Goal: Navigation & Orientation: Find specific page/section

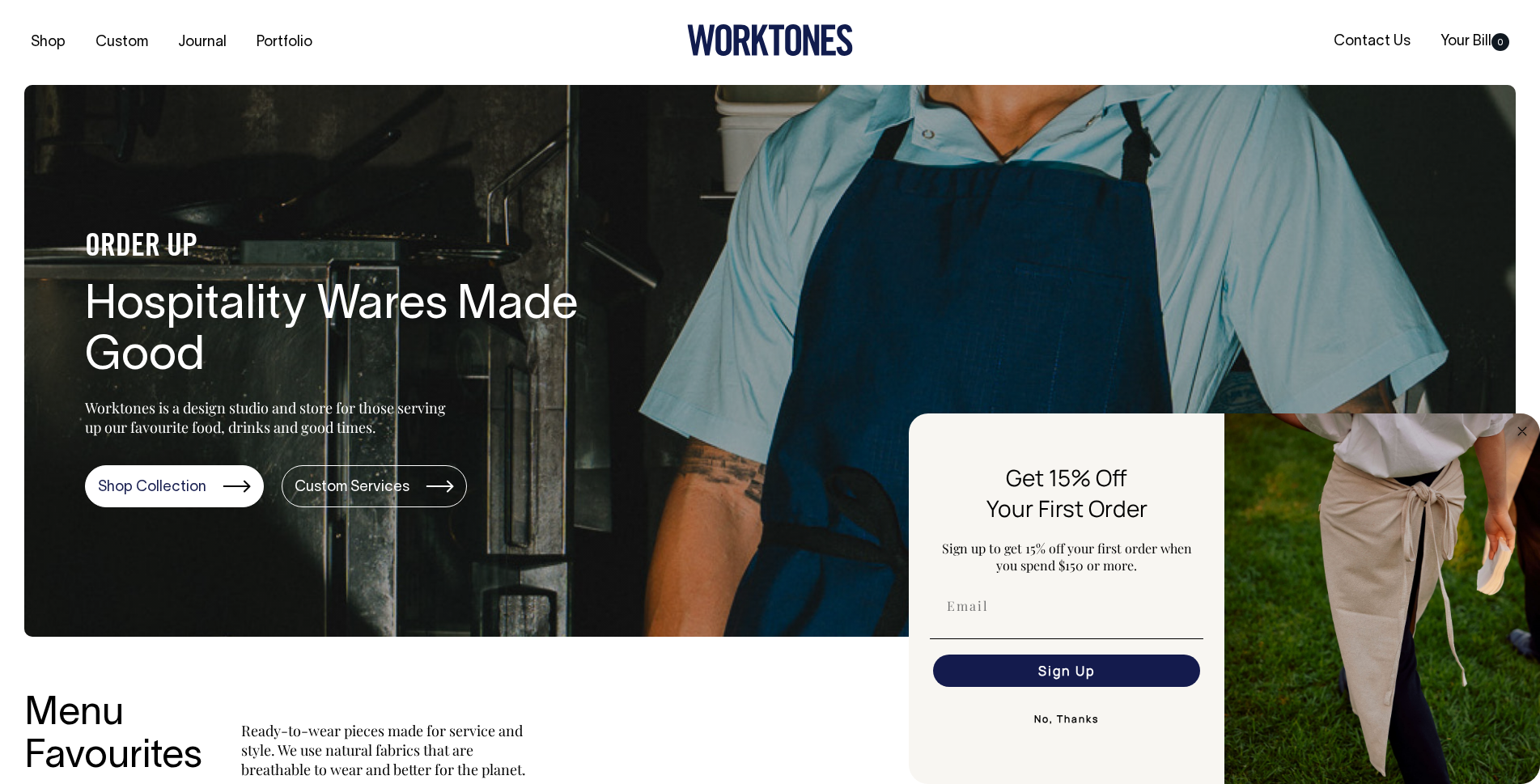
click at [1059, 720] on button "No, Thanks" at bounding box center [1067, 719] width 274 height 33
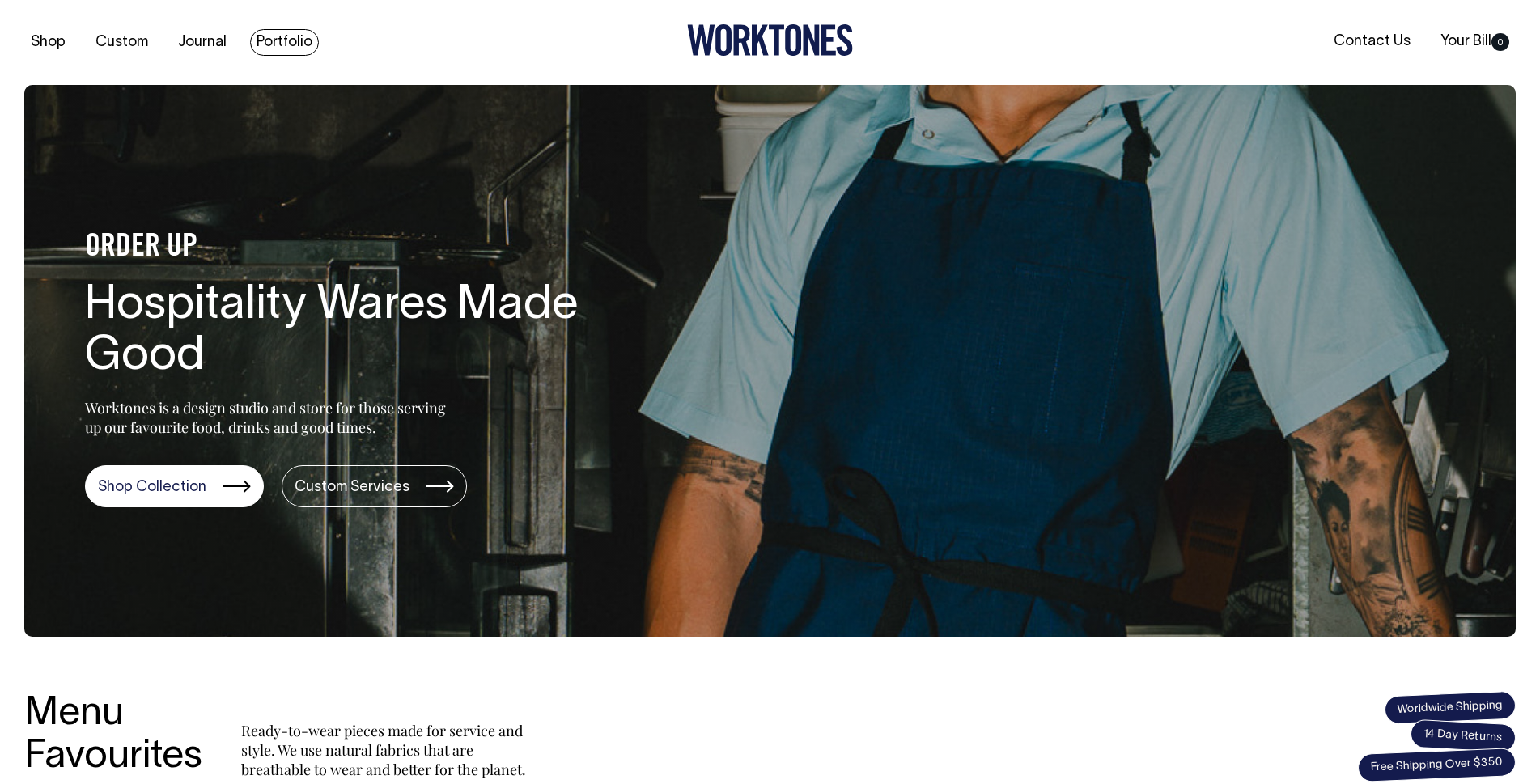
click at [281, 37] on link "Portfolio" at bounding box center [285, 42] width 69 height 27
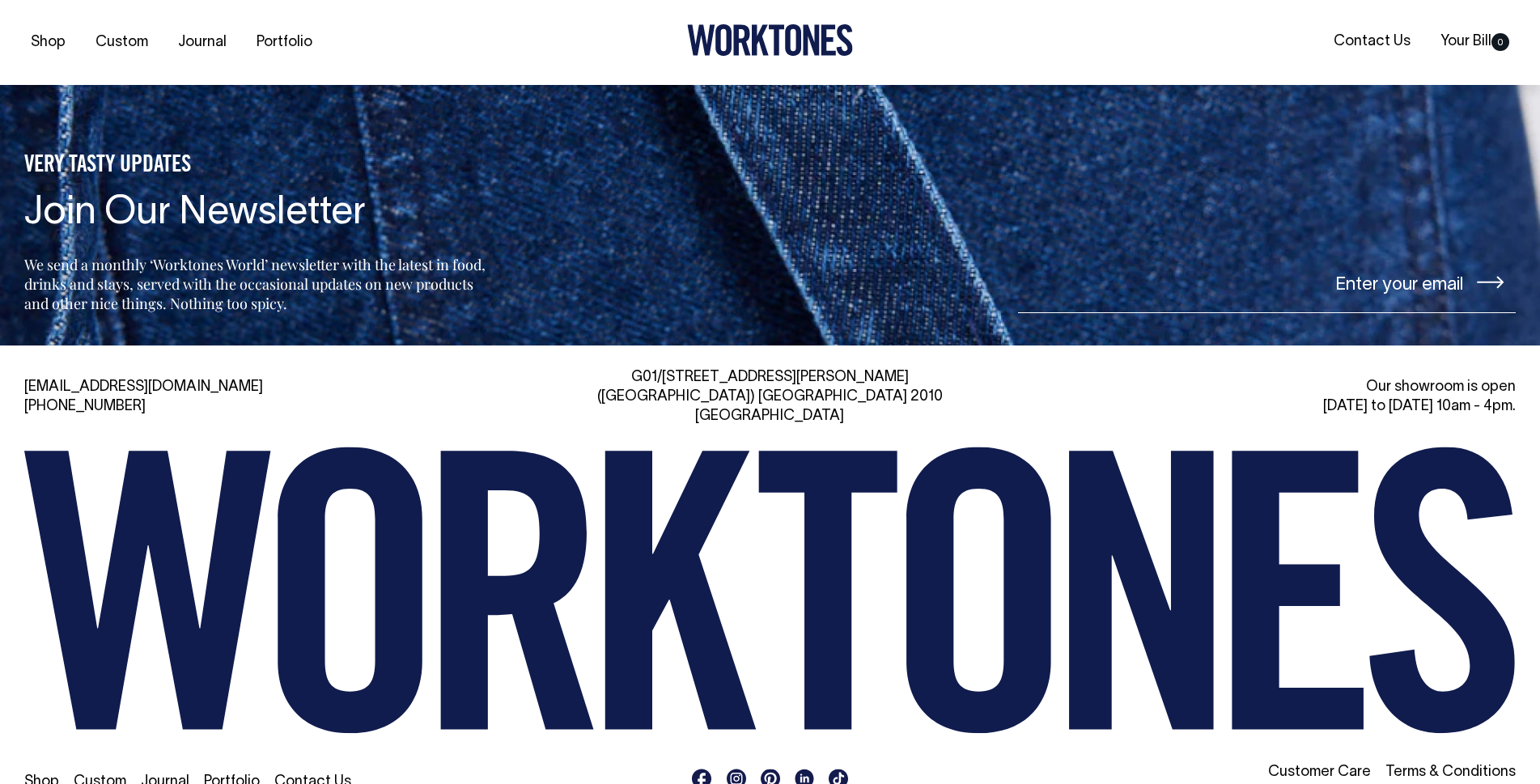
scroll to position [2184, 0]
